Goal: Information Seeking & Learning: Learn about a topic

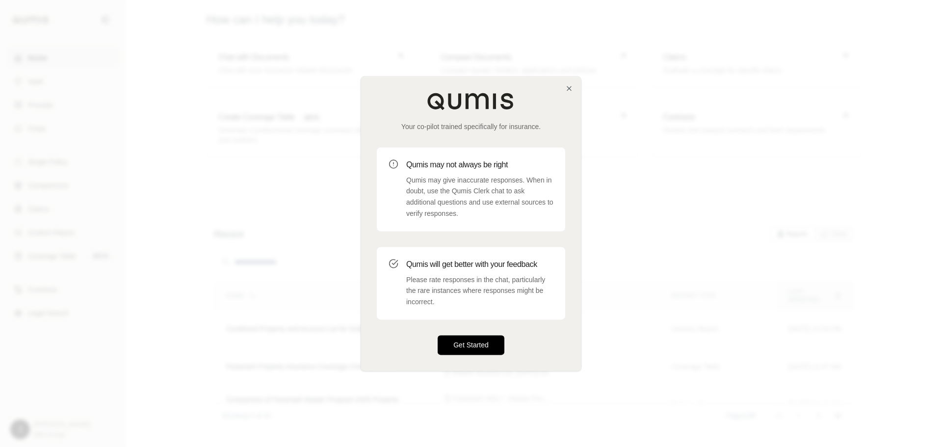
click at [482, 350] on button "Get Started" at bounding box center [471, 345] width 67 height 20
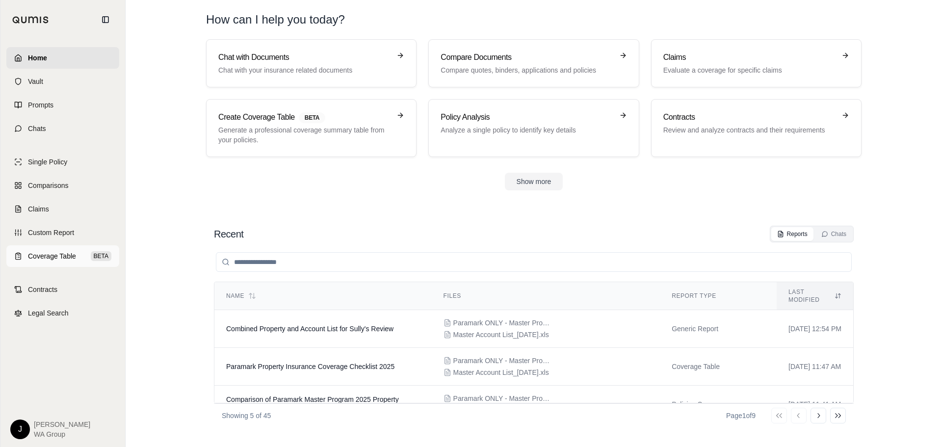
click at [49, 258] on span "Coverage Table" at bounding box center [52, 256] width 48 height 10
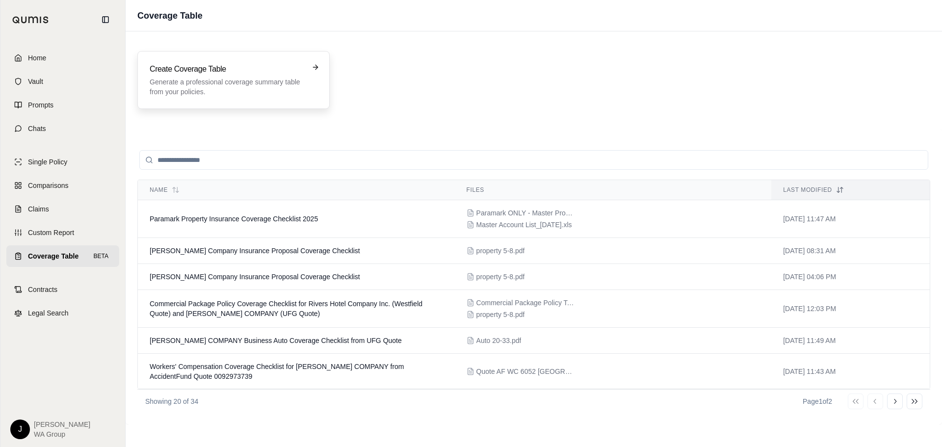
click at [191, 79] on p "Generate a professional coverage summary table from your policies." at bounding box center [227, 87] width 154 height 20
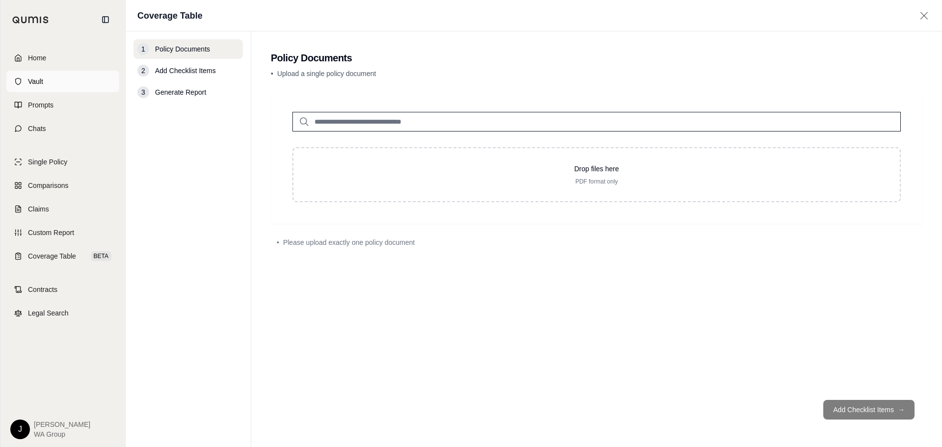
click at [35, 84] on span "Vault" at bounding box center [35, 82] width 15 height 10
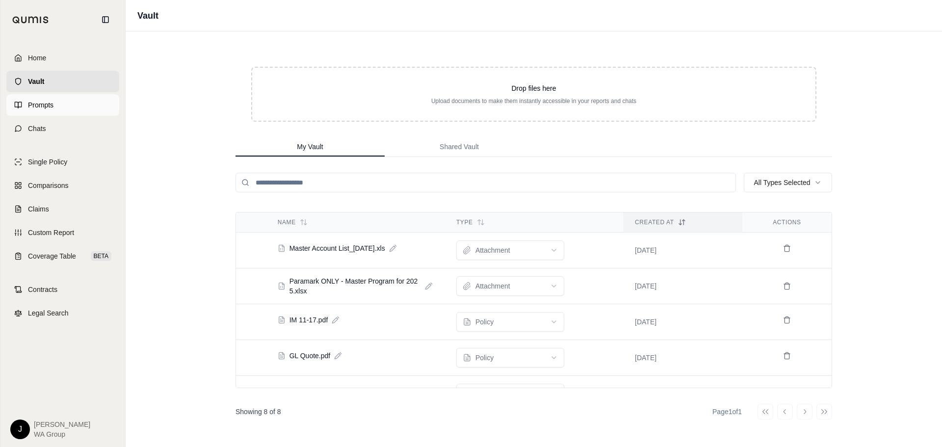
click at [35, 104] on span "Prompts" at bounding box center [41, 105] width 26 height 10
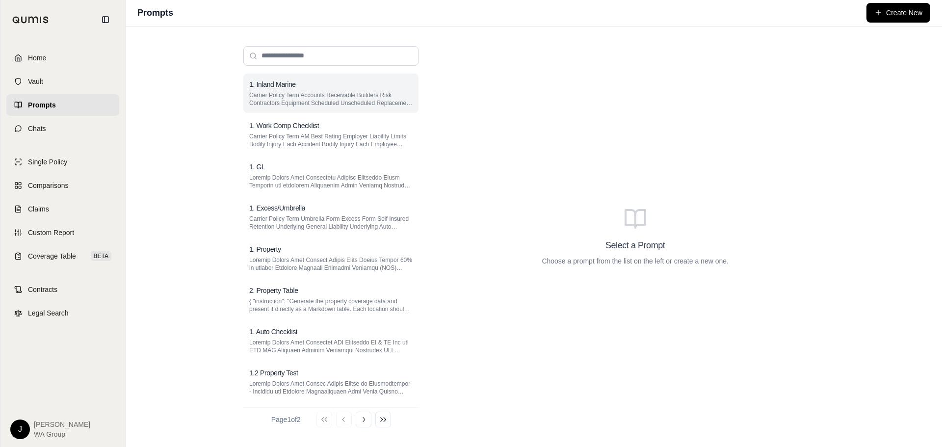
click at [291, 92] on p "Carrier Policy Term Accounts Receivable Builders Risk Contractors Equipment Sch…" at bounding box center [330, 99] width 163 height 16
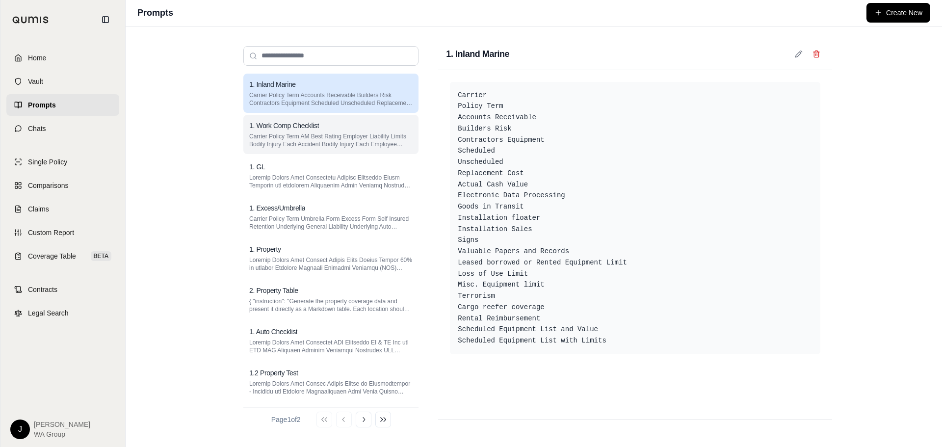
click at [312, 134] on p "Carrier Policy Term AM Best Rating Employer Liability Limits Bodily Injury Each…" at bounding box center [330, 140] width 163 height 16
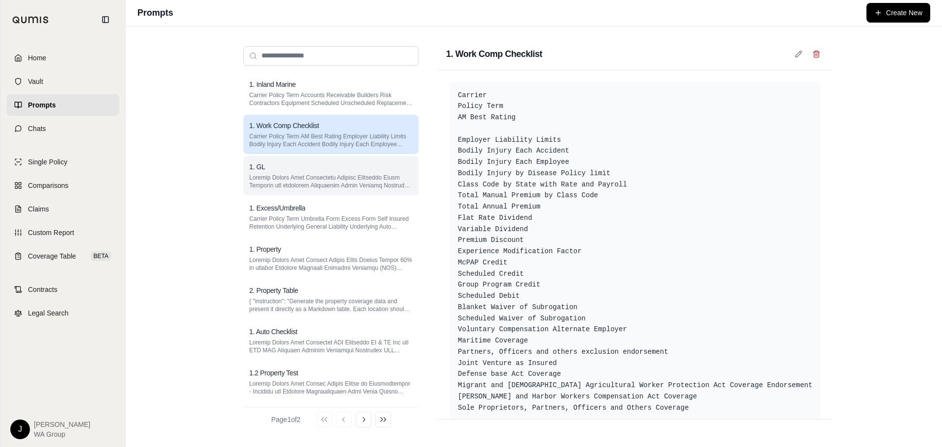
click at [341, 182] on p at bounding box center [330, 182] width 163 height 16
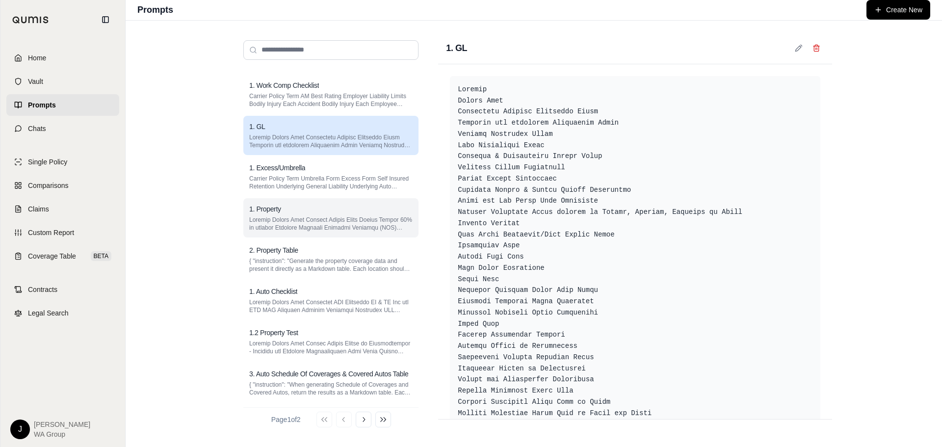
scroll to position [49, 0]
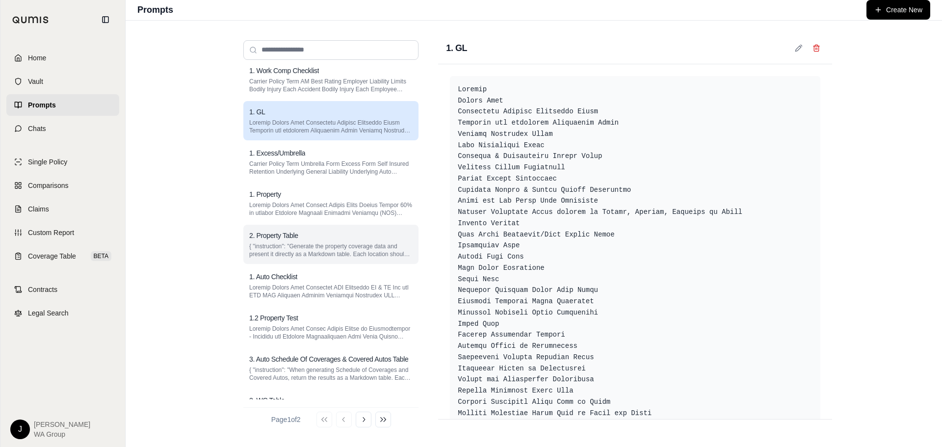
click at [303, 236] on div "2. Property Table" at bounding box center [330, 236] width 163 height 10
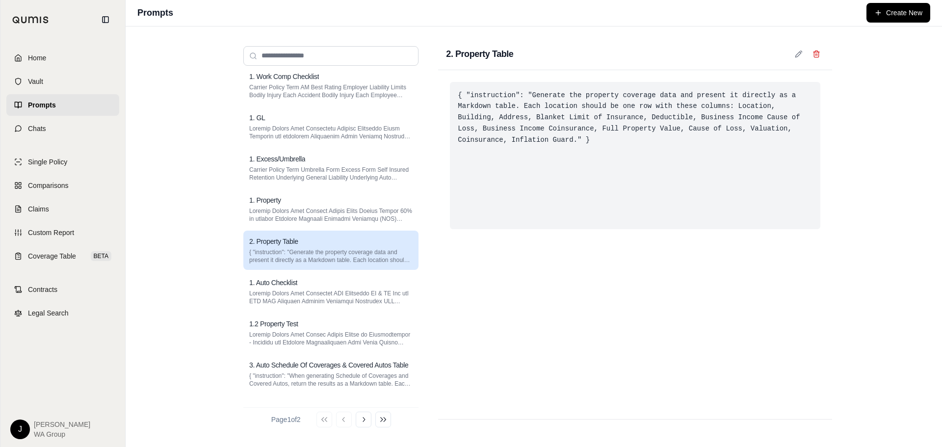
click at [676, 116] on div "{ "instruction": "Generate the property coverage data and present it directly a…" at bounding box center [635, 155] width 370 height 147
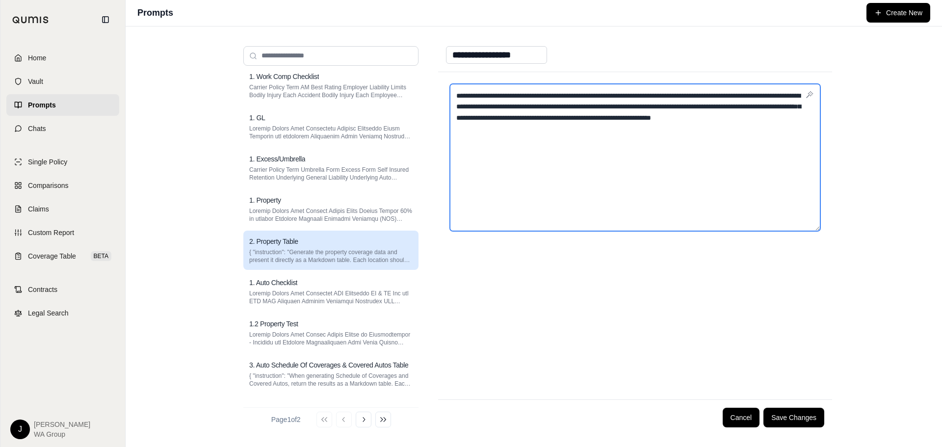
drag, startPoint x: 668, startPoint y: 116, endPoint x: 611, endPoint y: 118, distance: 56.9
click at [609, 116] on textarea "**********" at bounding box center [635, 157] width 370 height 147
type textarea "**********"
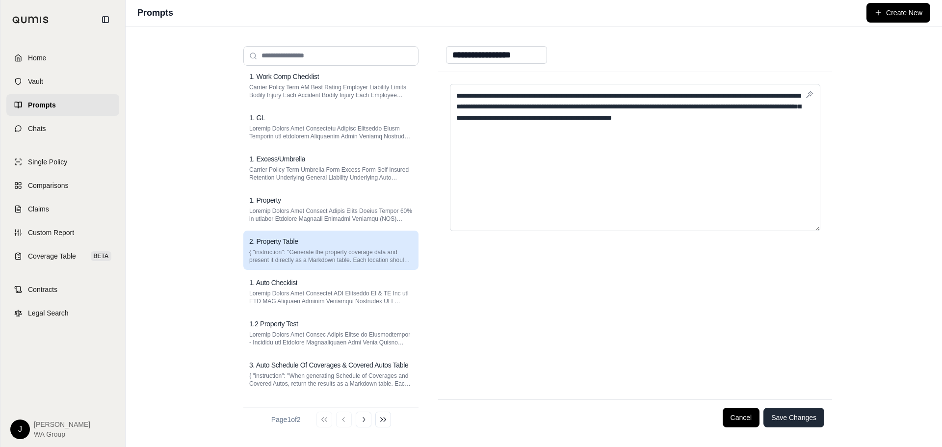
click at [800, 417] on button "Save Changes" at bounding box center [793, 418] width 61 height 20
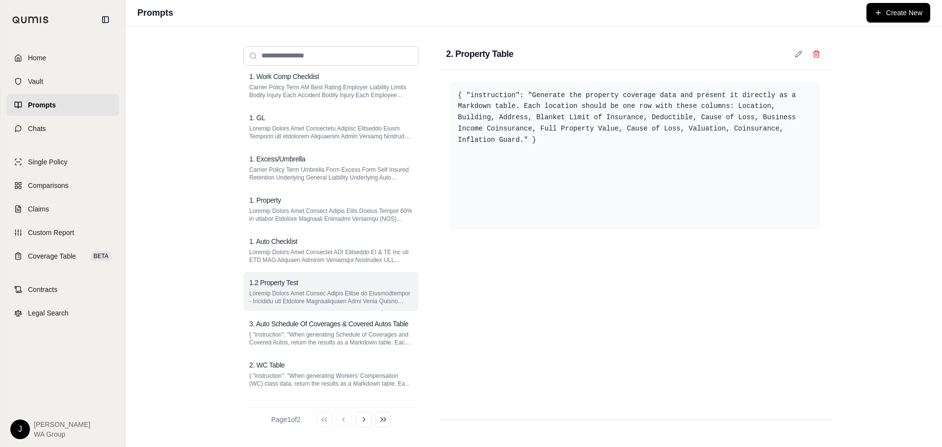
click at [300, 284] on div "1.2 Property Test" at bounding box center [330, 283] width 163 height 10
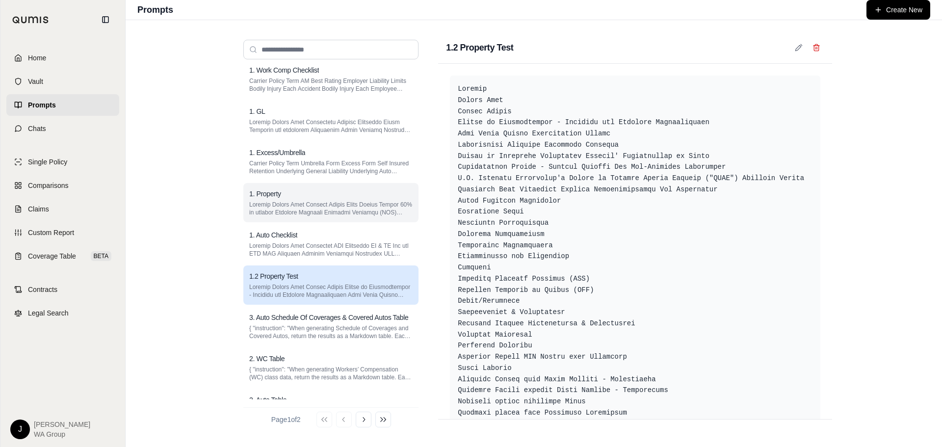
click at [307, 207] on p at bounding box center [330, 209] width 163 height 16
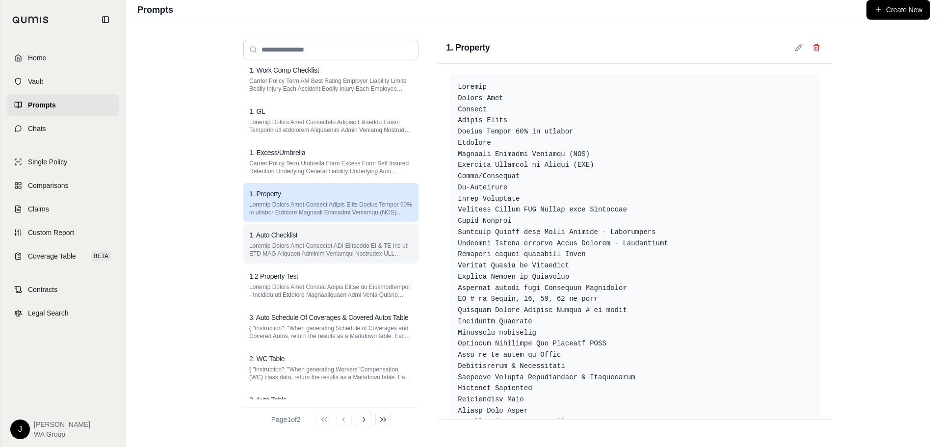
scroll to position [0, 0]
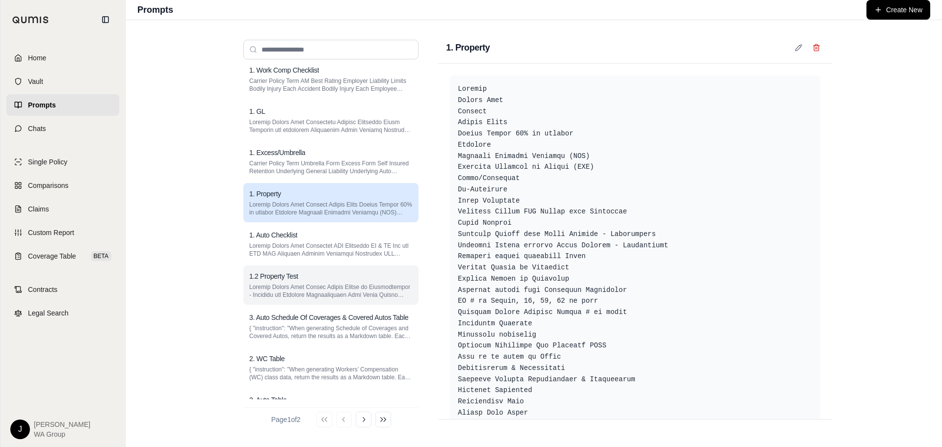
click at [277, 283] on p at bounding box center [330, 291] width 163 height 16
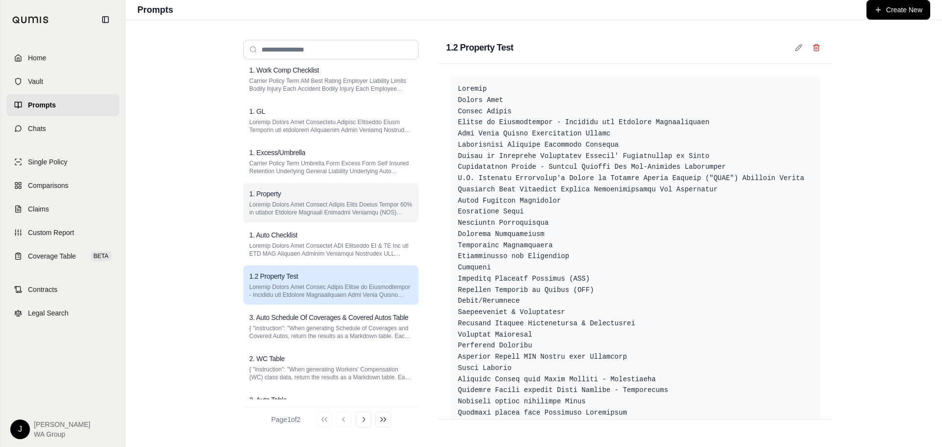
click at [279, 194] on h3 "1. Property" at bounding box center [265, 194] width 32 height 10
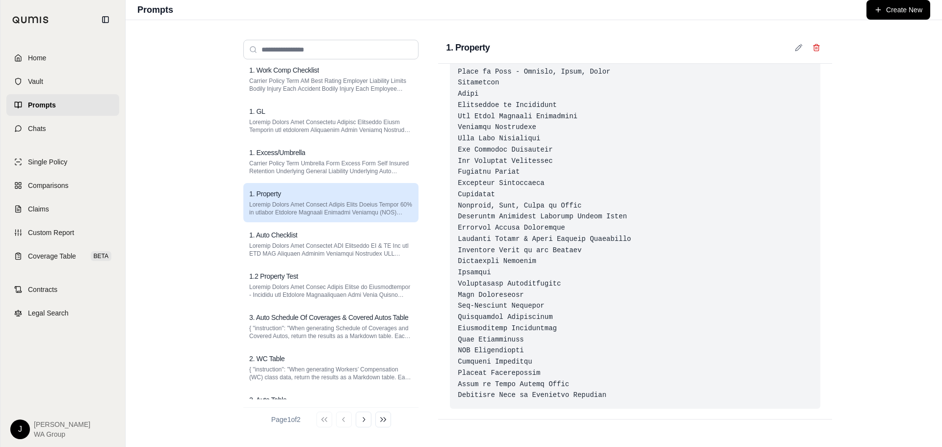
scroll to position [443, 0]
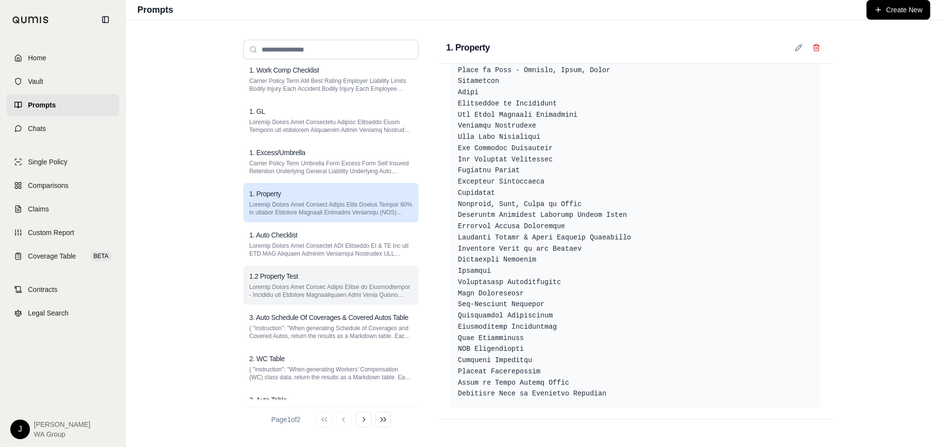
click at [296, 275] on h3 "1.2 Property Test" at bounding box center [273, 276] width 49 height 10
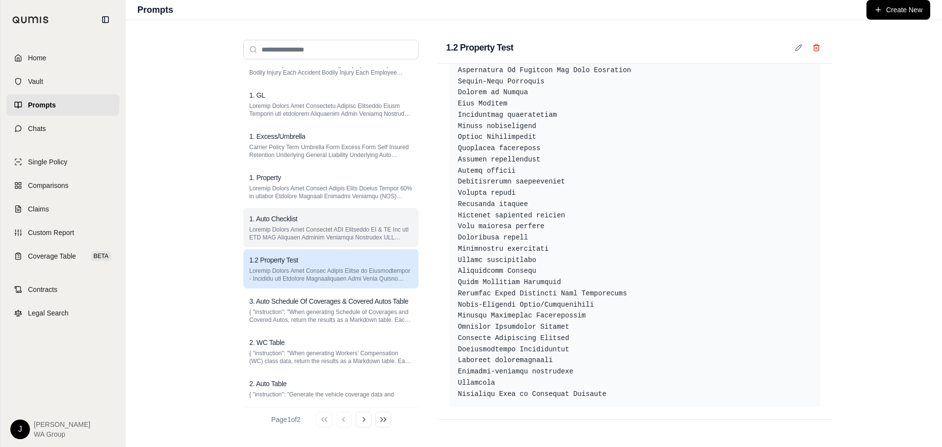
scroll to position [78, 0]
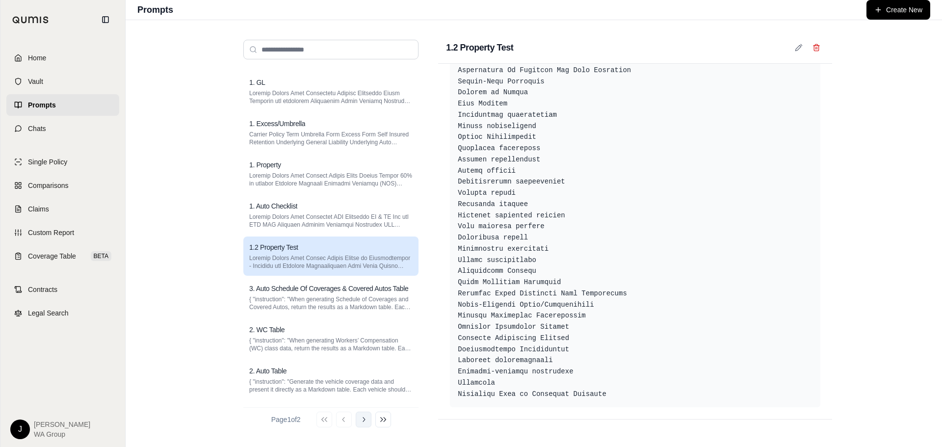
click at [365, 415] on icon at bounding box center [364, 419] width 8 height 8
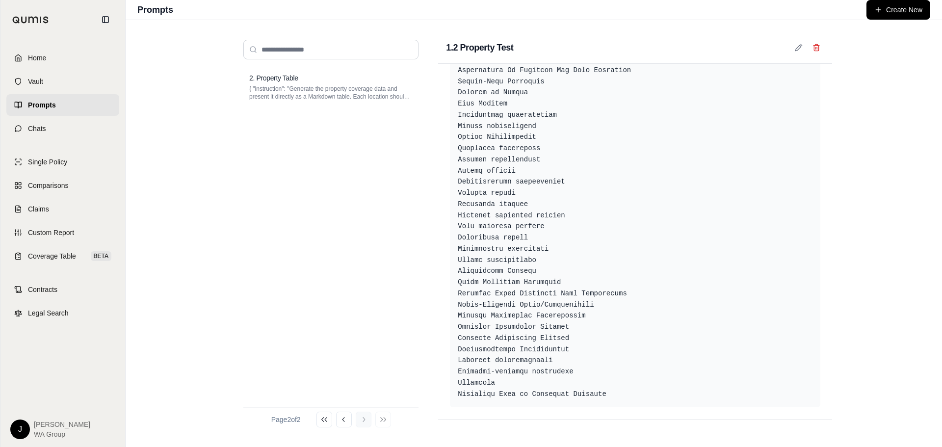
scroll to position [0, 0]
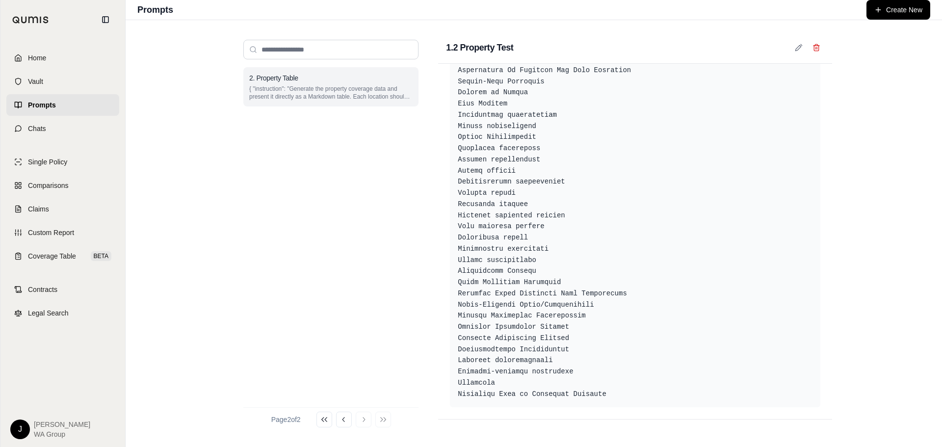
click at [299, 92] on p "{ "instruction": "Generate the property coverage data and present it directly a…" at bounding box center [330, 93] width 163 height 16
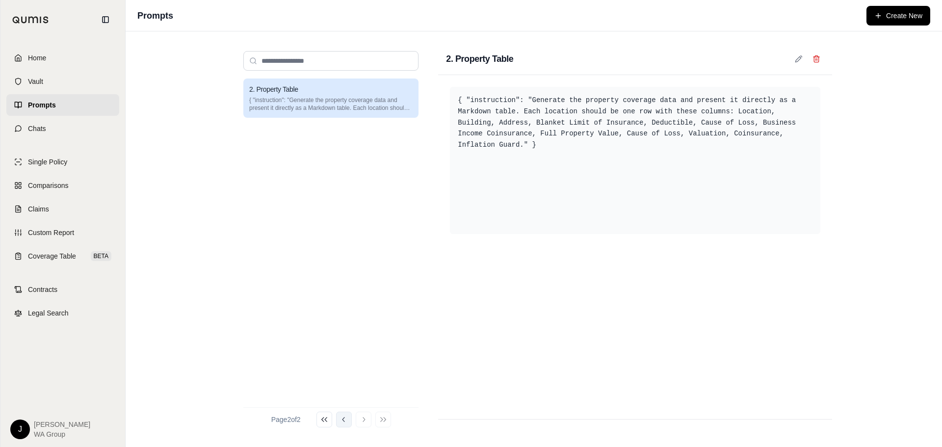
click at [345, 421] on icon at bounding box center [344, 419] width 8 height 8
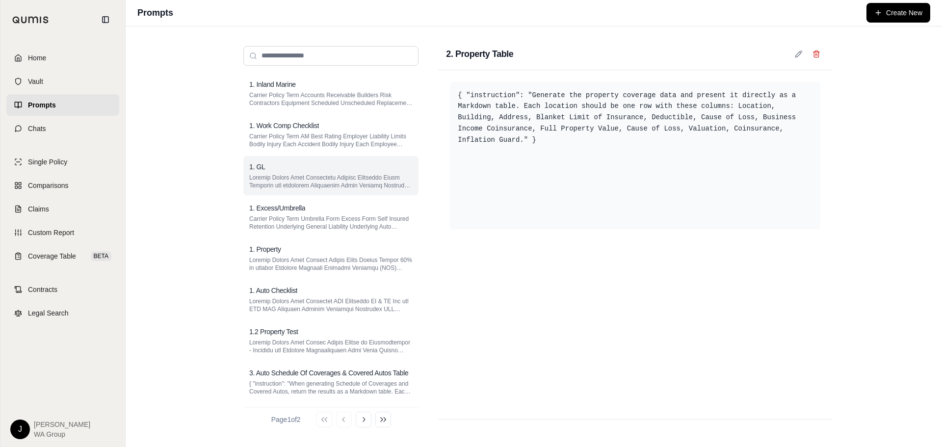
click at [307, 176] on p at bounding box center [330, 182] width 163 height 16
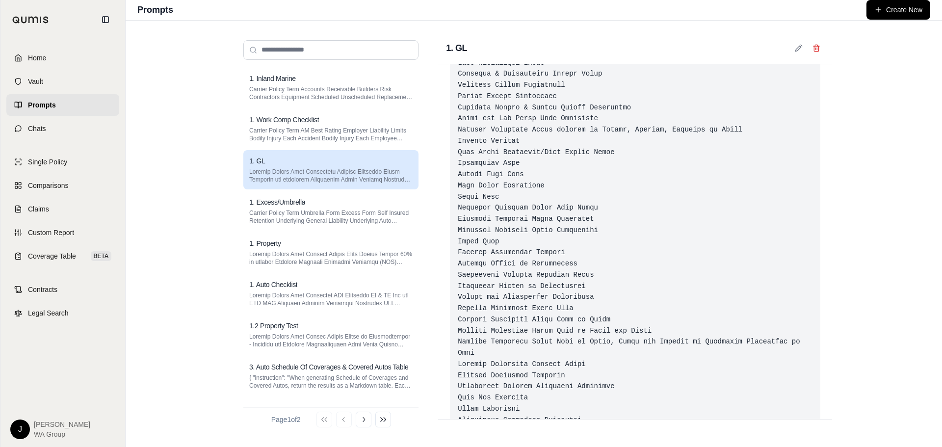
scroll to position [98, 0]
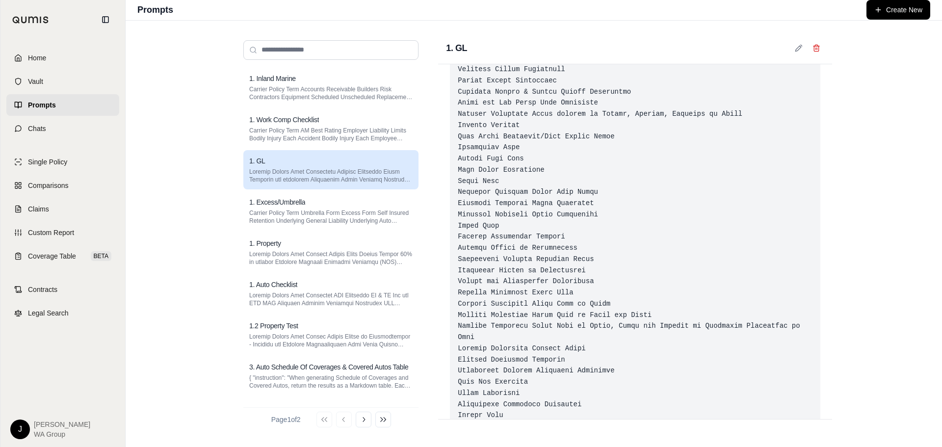
click at [588, 360] on div at bounding box center [635, 259] width 370 height 563
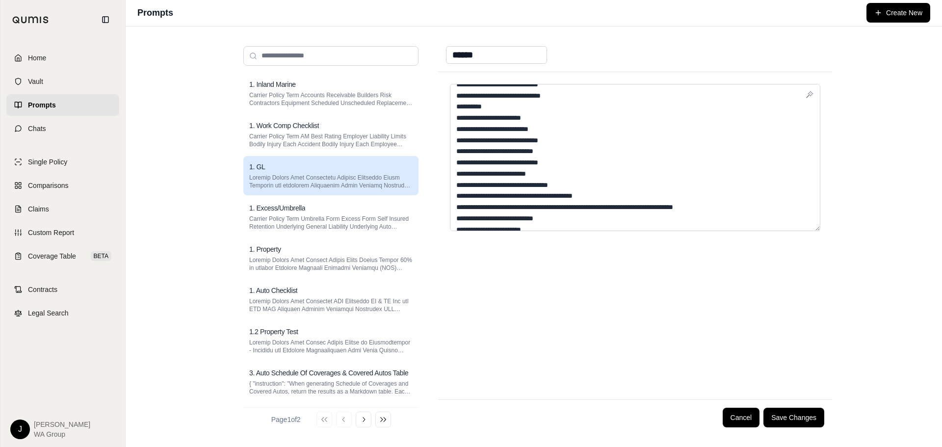
scroll to position [245, 0]
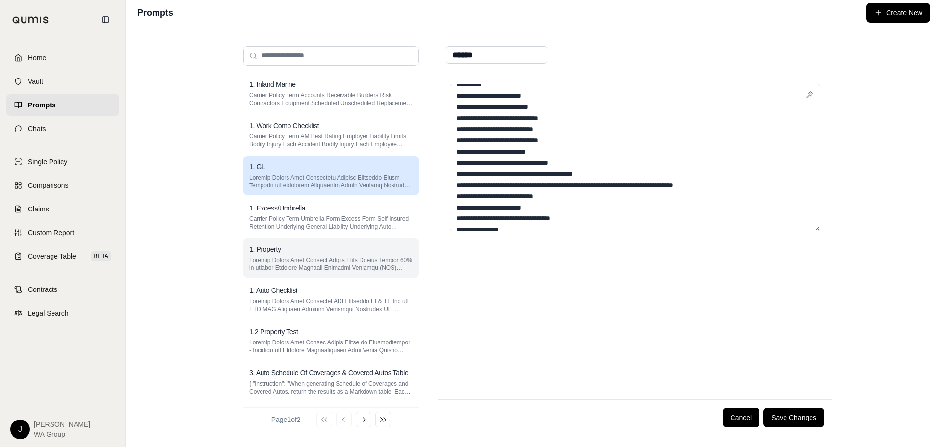
click at [308, 254] on div "1. Property" at bounding box center [330, 249] width 163 height 10
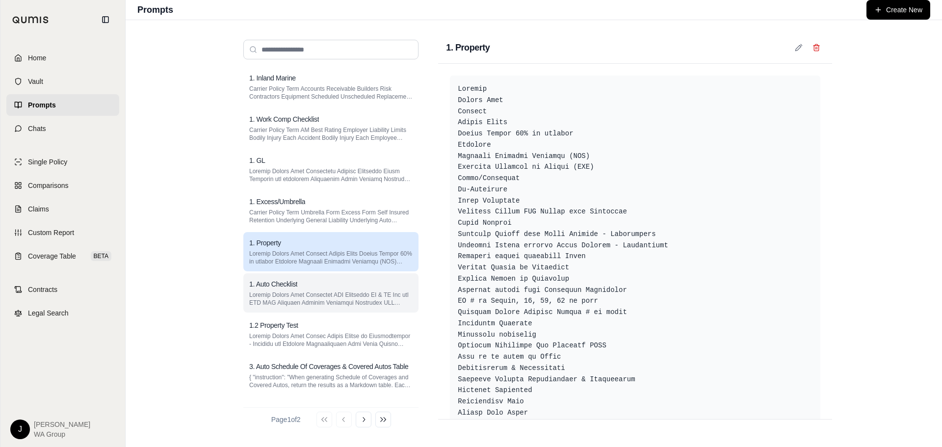
click at [305, 289] on div "1. Auto Checklist" at bounding box center [330, 292] width 175 height 39
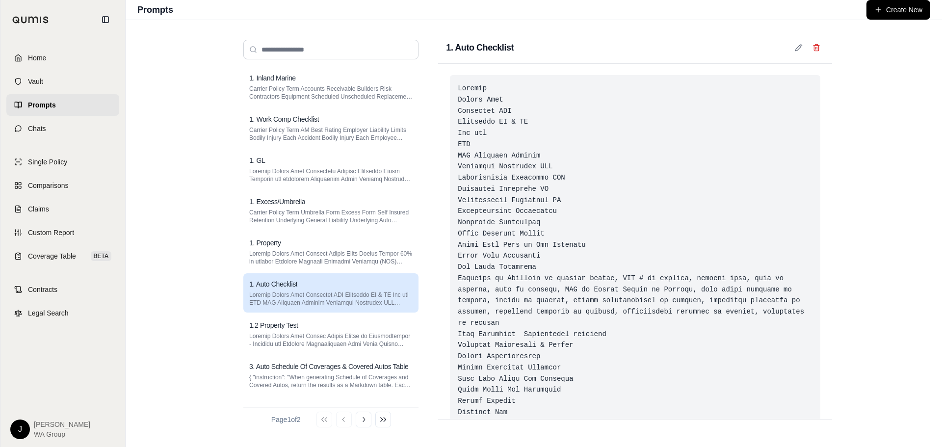
scroll to position [0, 0]
click at [295, 175] on p at bounding box center [330, 175] width 163 height 16
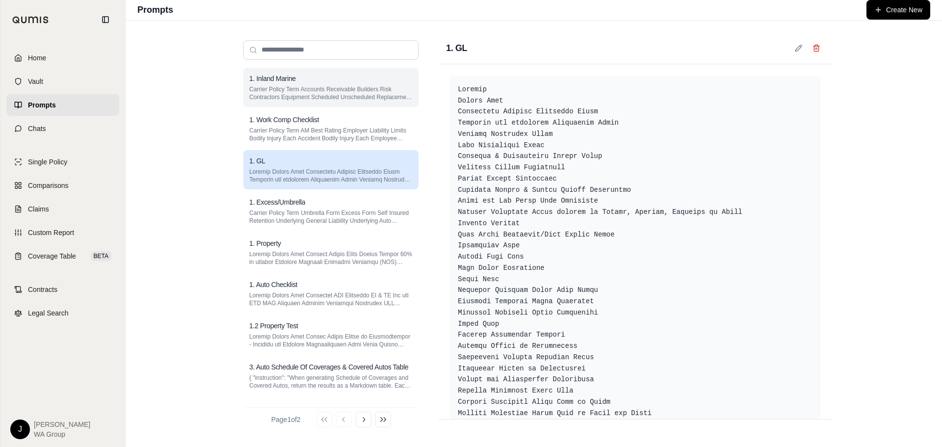
click at [296, 101] on p "Carrier Policy Term Accounts Receivable Builders Risk Contractors Equipment Sch…" at bounding box center [330, 93] width 163 height 16
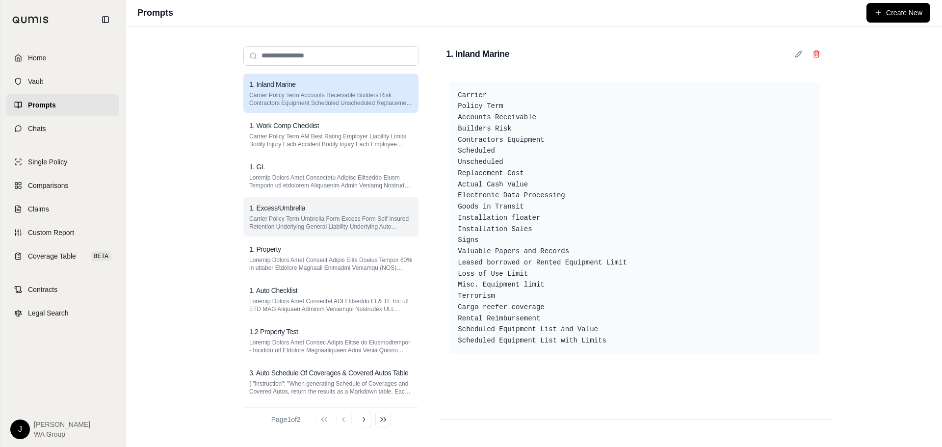
click at [299, 215] on p "Carrier Policy Term Umbrella Form Excess Form Self Insured Retention Underlying…" at bounding box center [330, 223] width 163 height 16
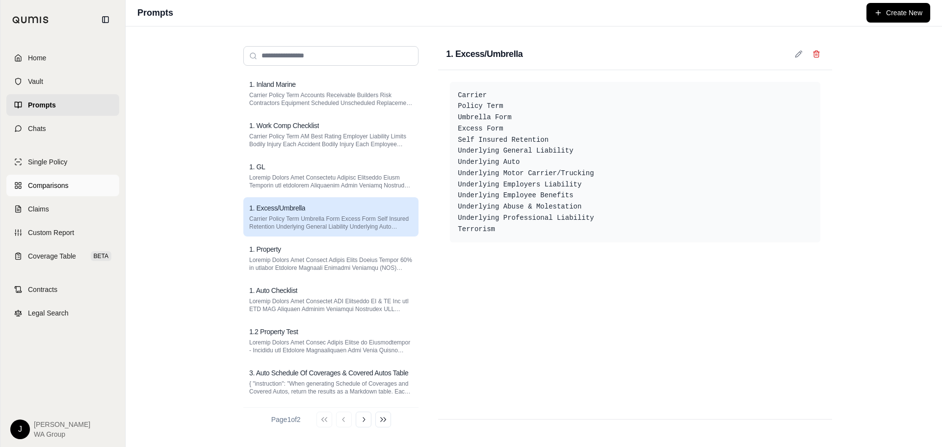
click at [49, 193] on link "Comparisons" at bounding box center [62, 186] width 113 height 22
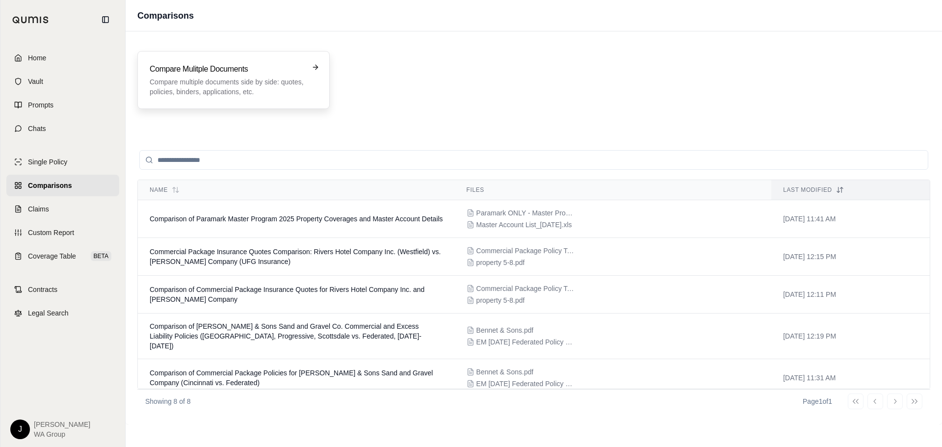
click at [254, 77] on p "Compare multiple documents side by side: quotes, policies, binders, application…" at bounding box center [227, 87] width 154 height 20
